Goal: Information Seeking & Learning: Check status

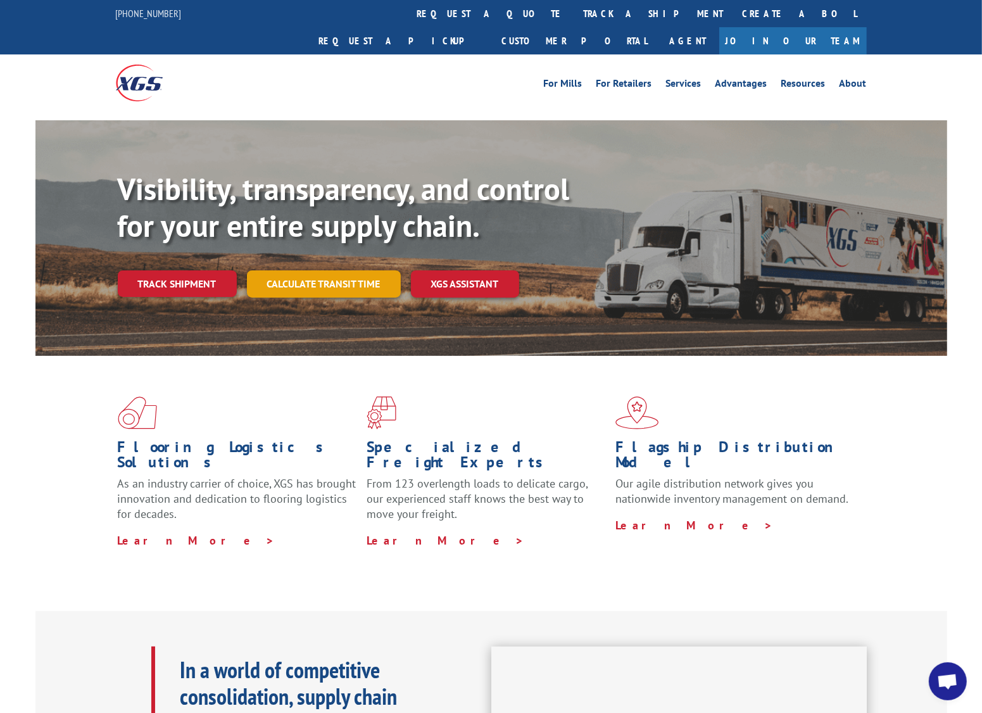
click at [322, 270] on link "Calculate transit time" at bounding box center [324, 283] width 154 height 27
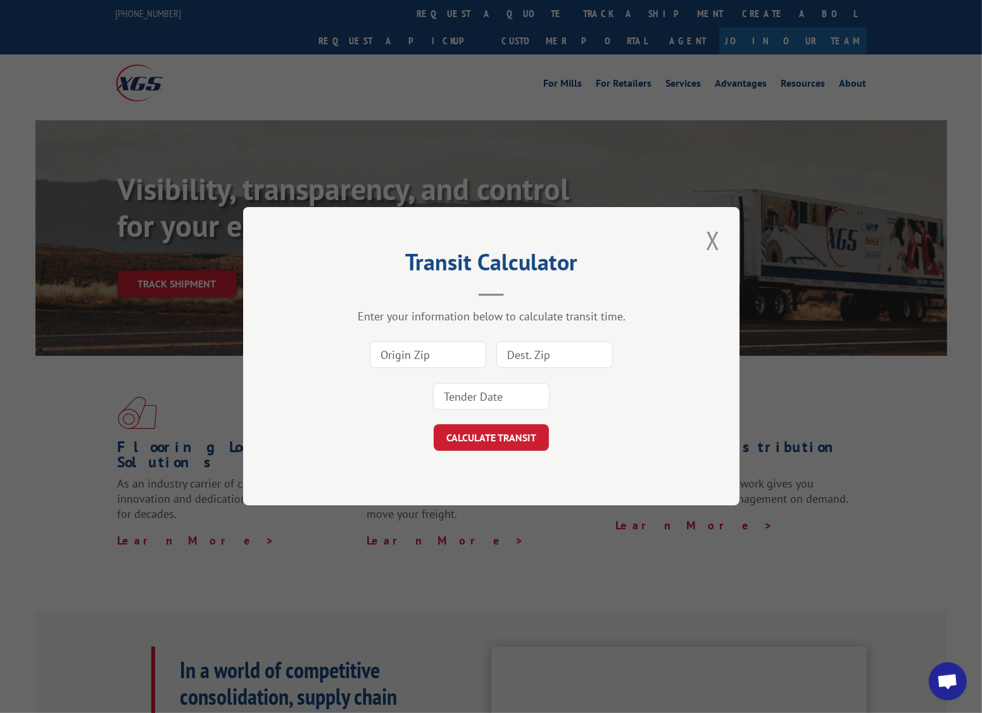
click at [424, 352] on input at bounding box center [428, 355] width 116 height 27
click at [717, 232] on button "Close modal" at bounding box center [713, 240] width 22 height 35
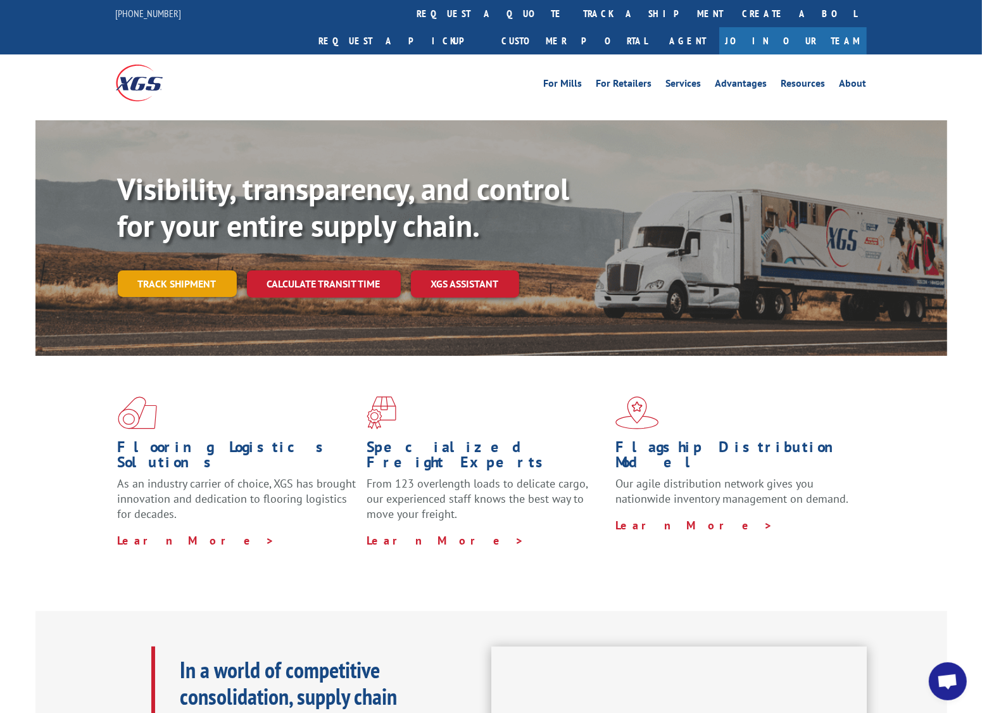
click at [198, 270] on link "Track shipment" at bounding box center [177, 283] width 119 height 27
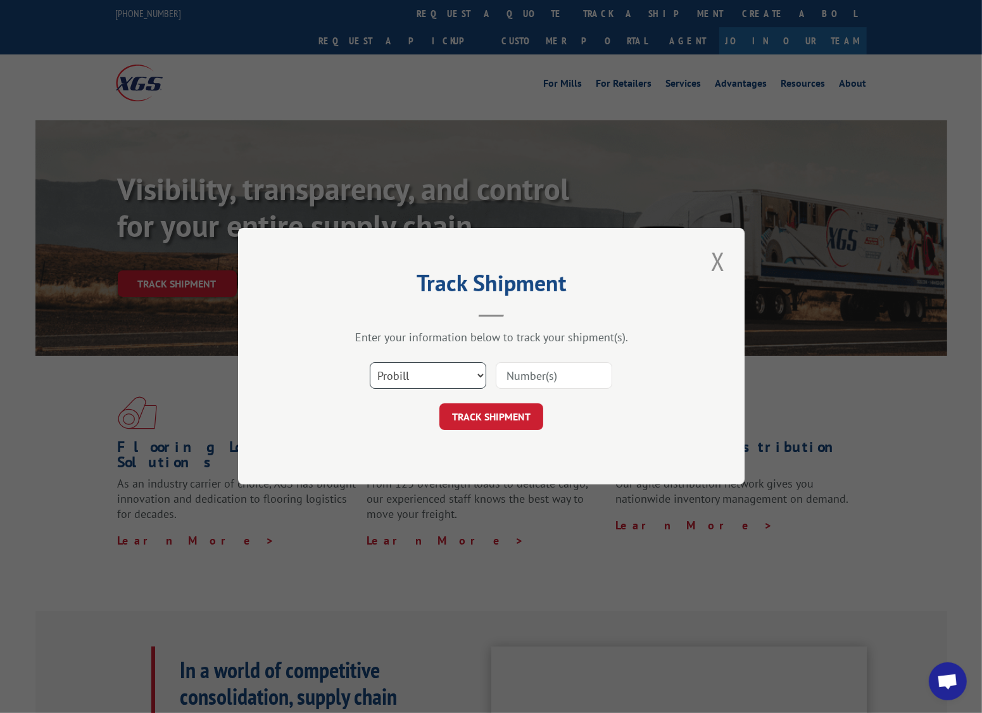
select select "bol"
click option "BOL" at bounding box center [0, 0] width 0 height 0
click at [524, 370] on input at bounding box center [554, 376] width 116 height 27
paste input "24443"
type input "24443"
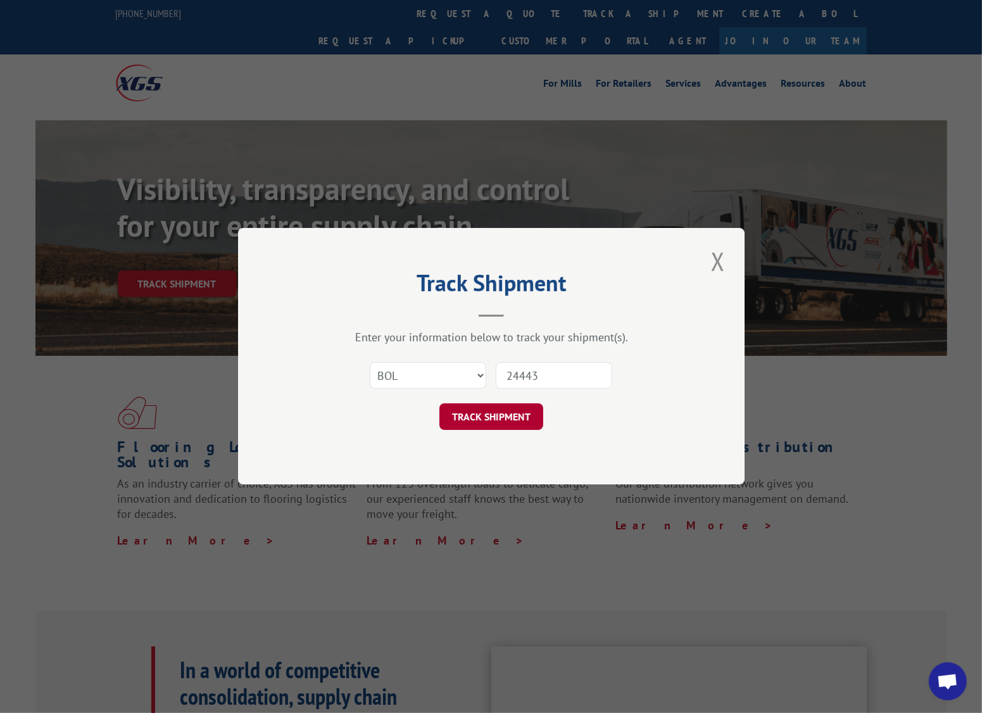
click at [513, 420] on button "TRACK SHIPMENT" at bounding box center [491, 417] width 104 height 27
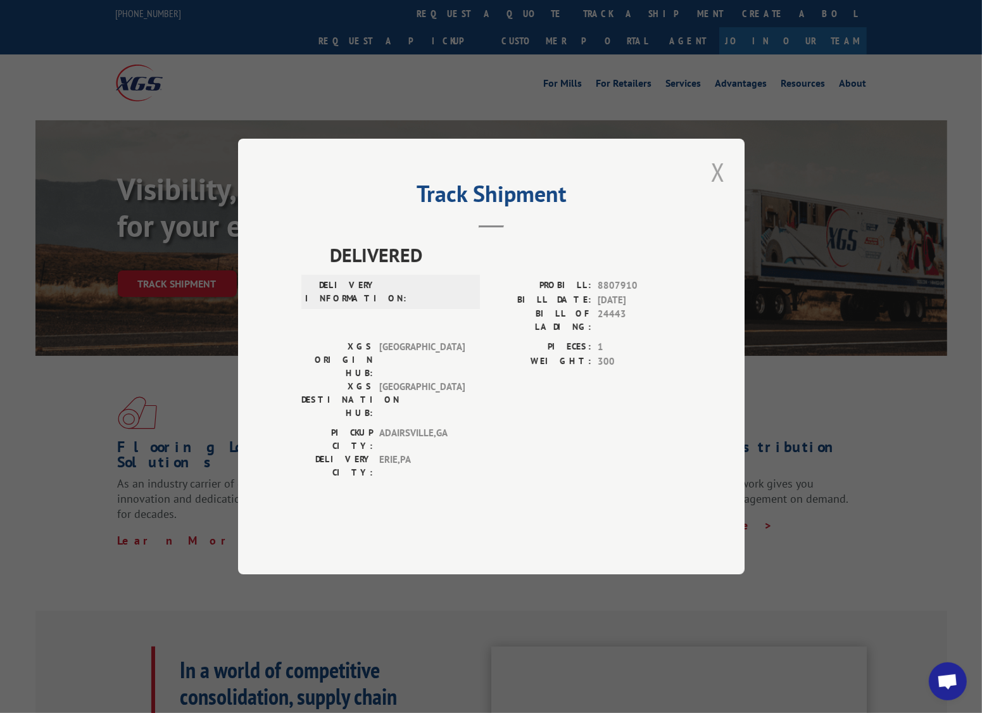
click at [717, 189] on button "Close modal" at bounding box center [718, 171] width 22 height 35
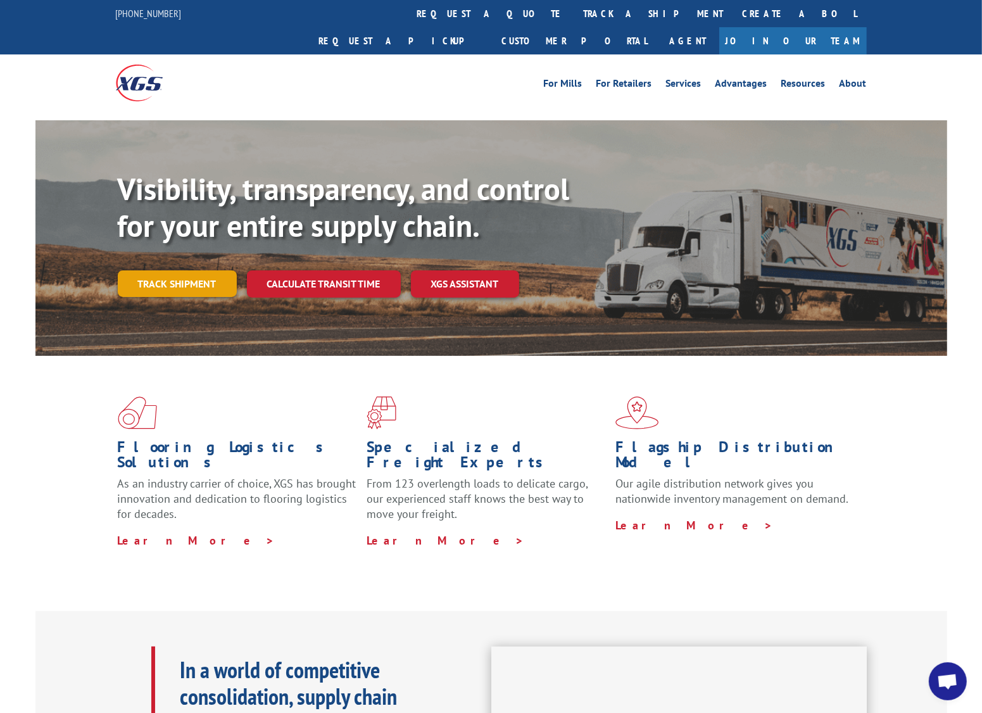
click at [203, 270] on link "Track shipment" at bounding box center [177, 283] width 119 height 27
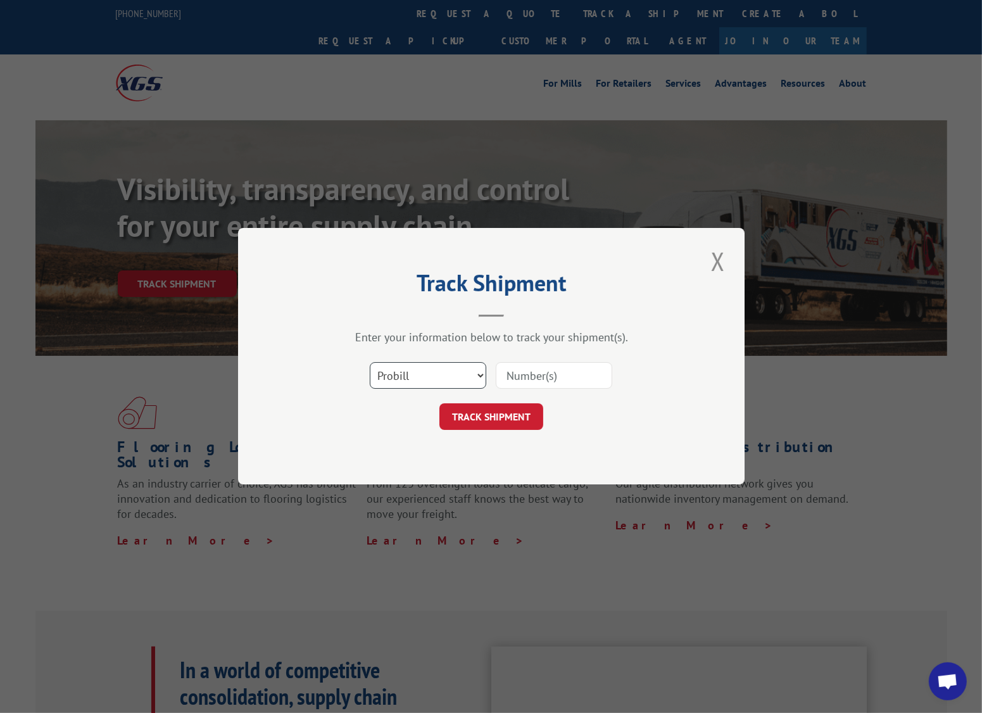
select select "bol"
click option "BOL" at bounding box center [0, 0] width 0 height 0
click at [518, 377] on input at bounding box center [554, 376] width 116 height 27
paste input "236564"
type input "236564"
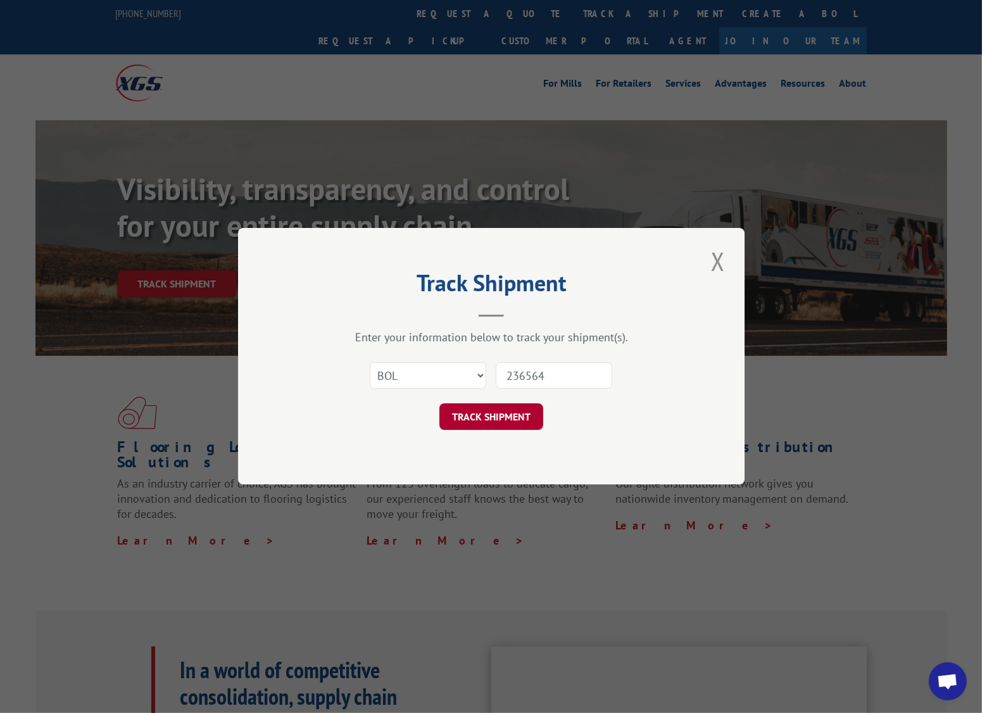
click at [496, 423] on button "TRACK SHIPMENT" at bounding box center [491, 417] width 104 height 27
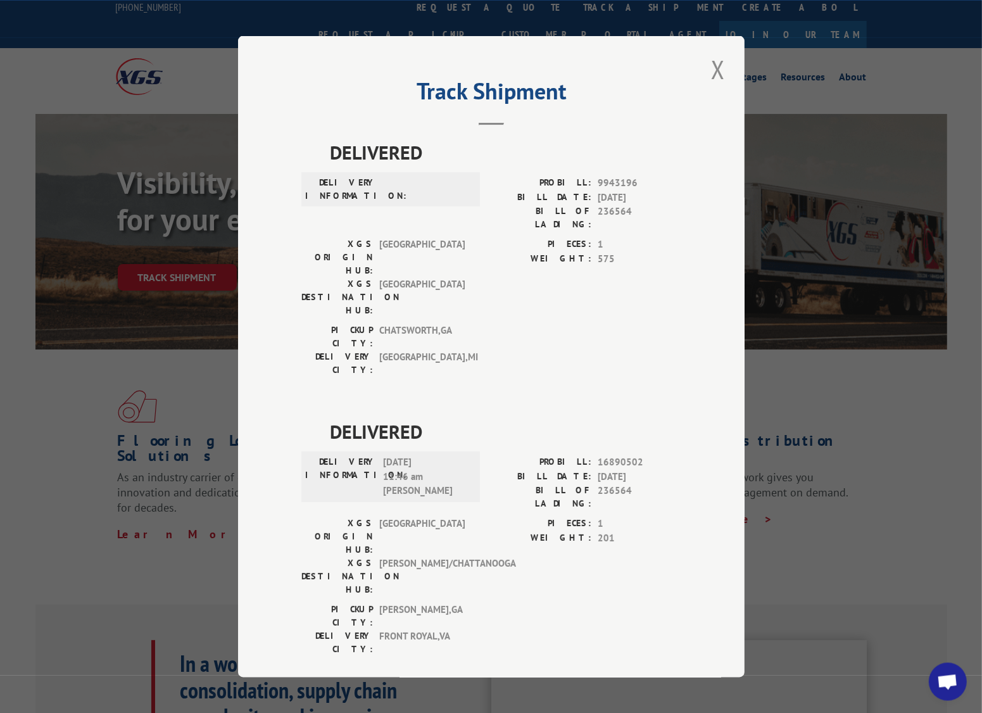
scroll to position [11, 0]
